Goal: Transaction & Acquisition: Book appointment/travel/reservation

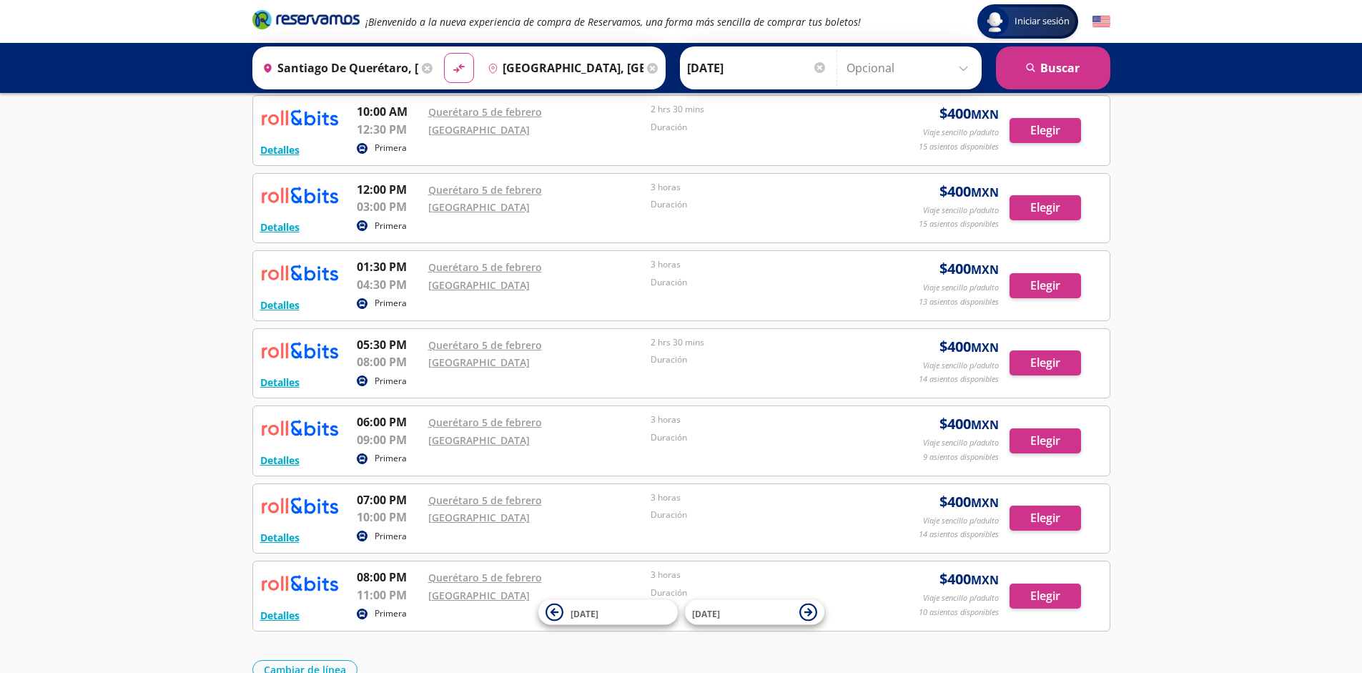
scroll to position [507, 0]
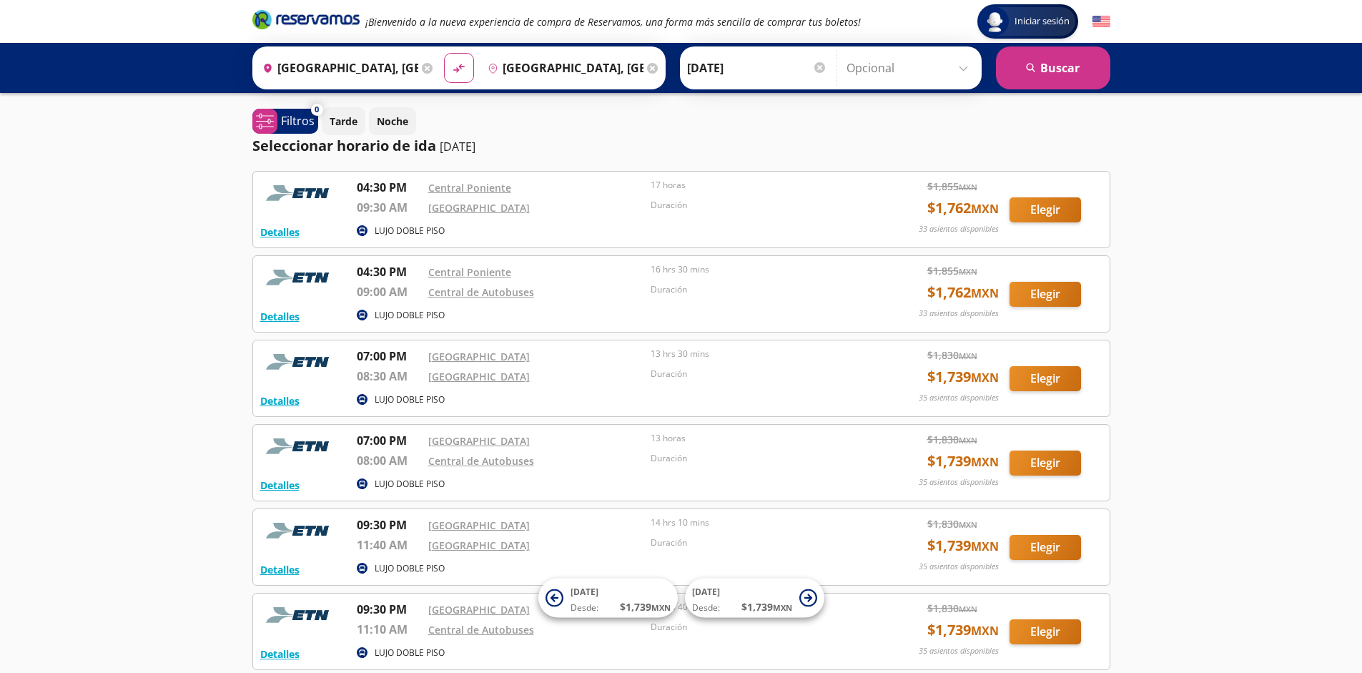
scroll to position [132, 0]
